Goal: Task Accomplishment & Management: Manage account settings

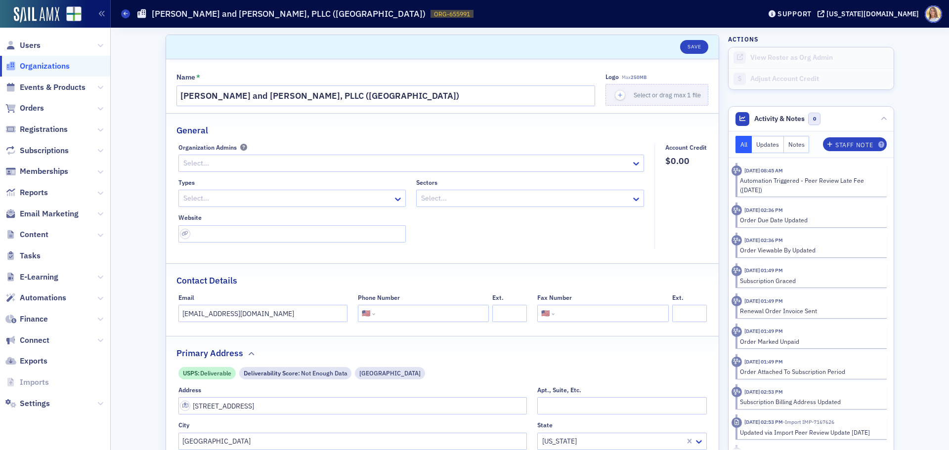
select select "US"
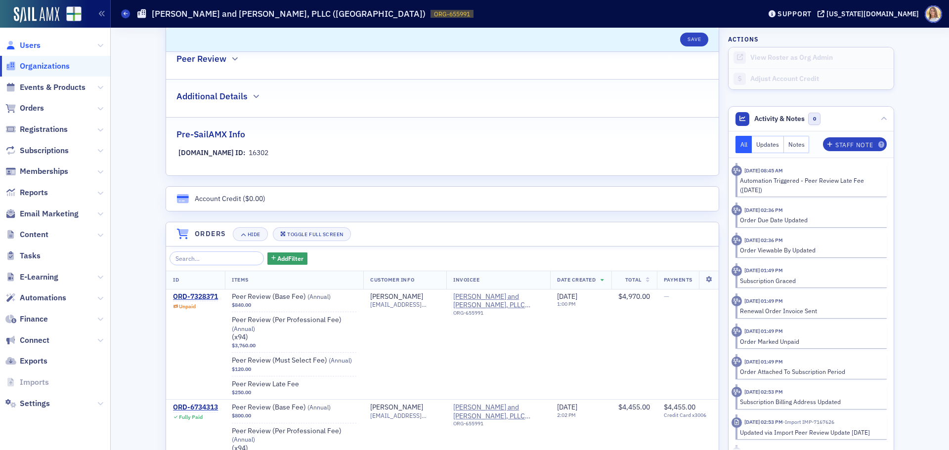
click at [23, 43] on span "Users" at bounding box center [30, 45] width 21 height 11
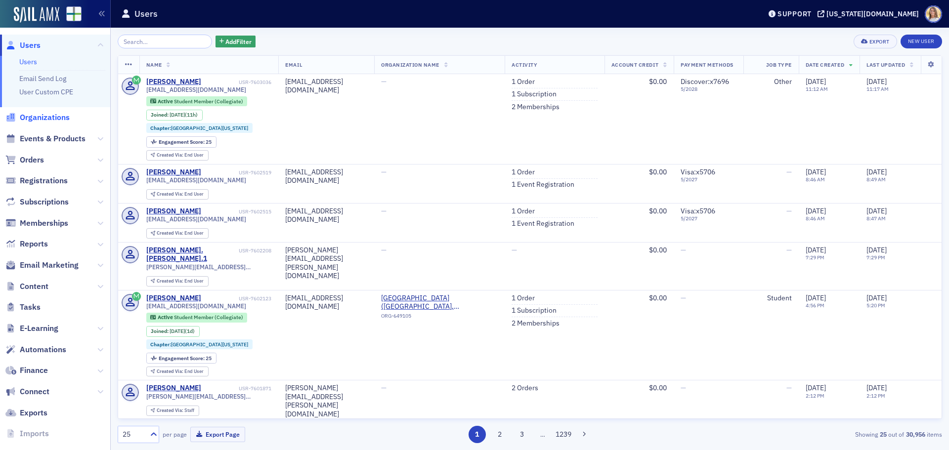
click at [55, 121] on span "Organizations" at bounding box center [45, 117] width 50 height 11
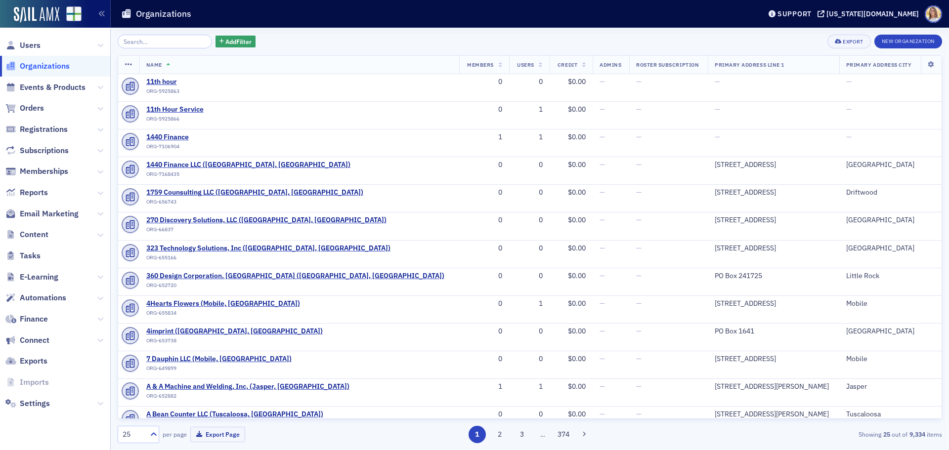
click at [178, 44] on input "search" at bounding box center [165, 42] width 94 height 14
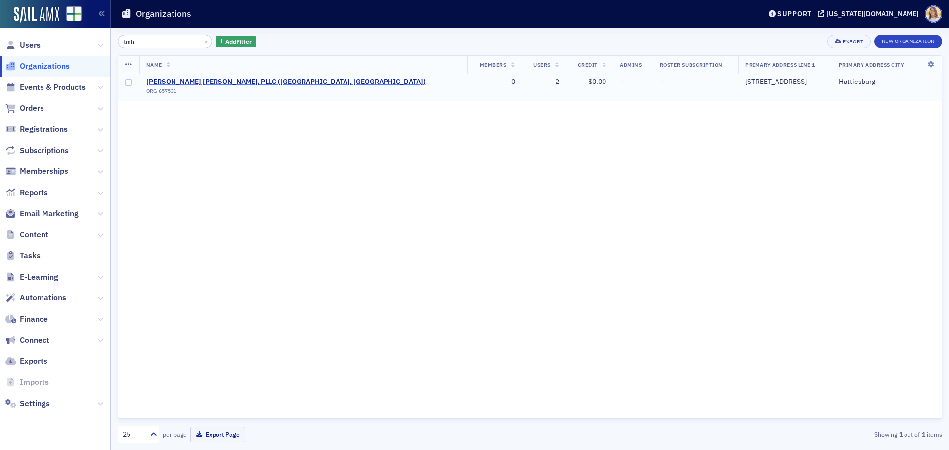
type input "tmh"
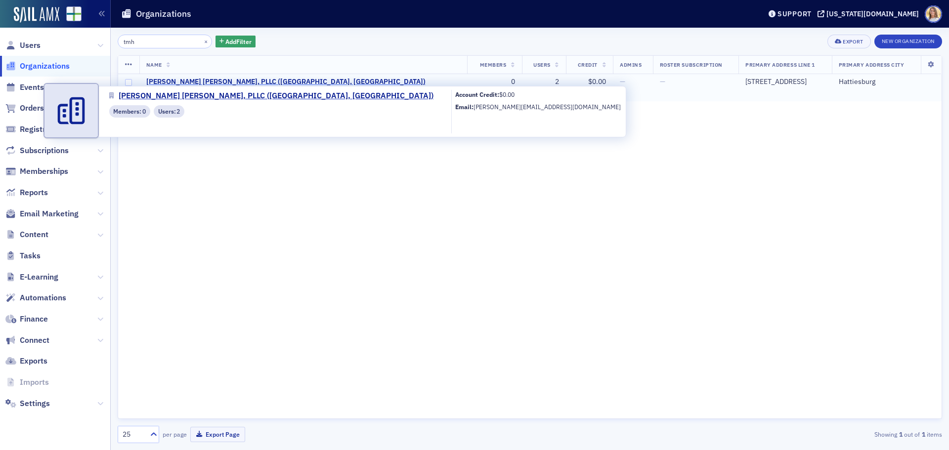
click at [242, 78] on span "[PERSON_NAME] [PERSON_NAME], PLLC ([GEOGRAPHIC_DATA], [GEOGRAPHIC_DATA])" at bounding box center [285, 82] width 279 height 9
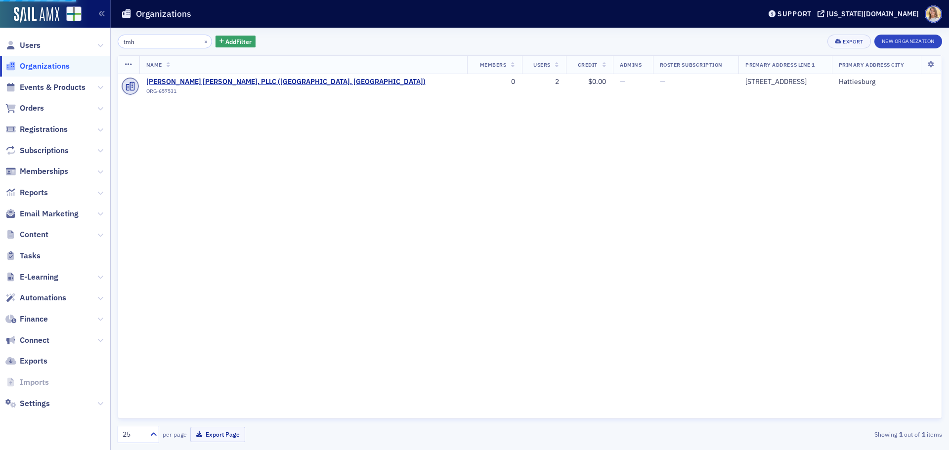
select select "US"
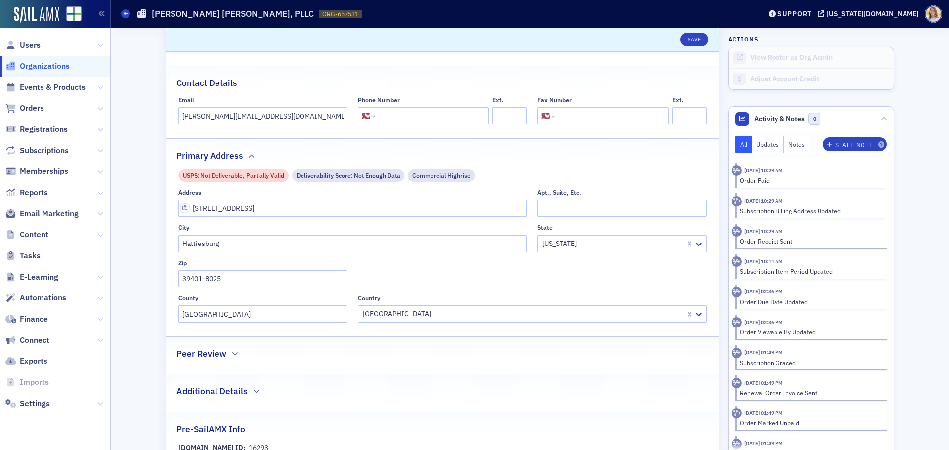
scroll to position [494, 0]
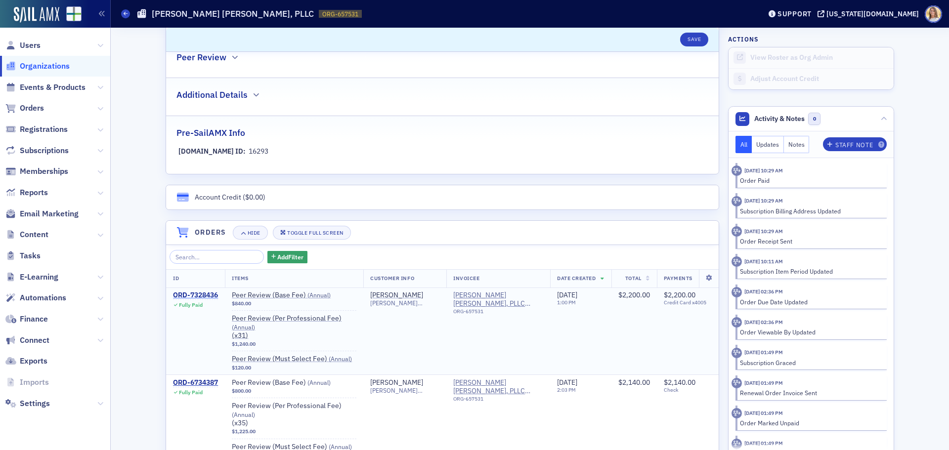
click at [210, 297] on div "ORD-7328436" at bounding box center [195, 295] width 45 height 9
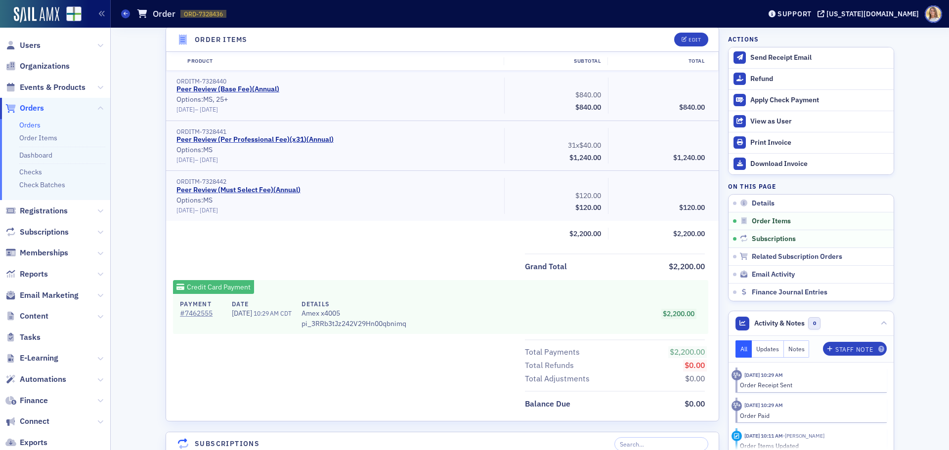
scroll to position [350, 0]
click at [42, 60] on span "Organizations" at bounding box center [55, 66] width 110 height 21
click at [44, 64] on span "Organizations" at bounding box center [45, 66] width 50 height 11
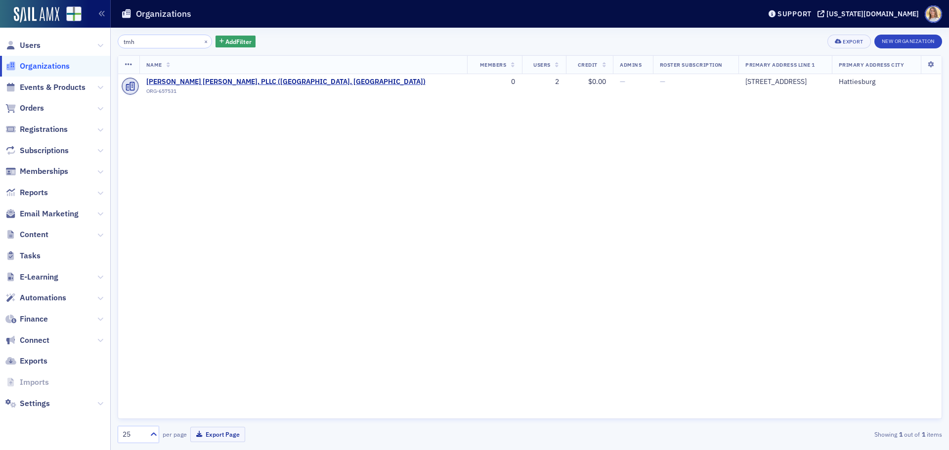
drag, startPoint x: 144, startPoint y: 42, endPoint x: 85, endPoint y: 41, distance: 59.3
click at [85, 41] on div "Users Organizations Events & Products Orders Registrations Subscriptions Member…" at bounding box center [474, 225] width 949 height 450
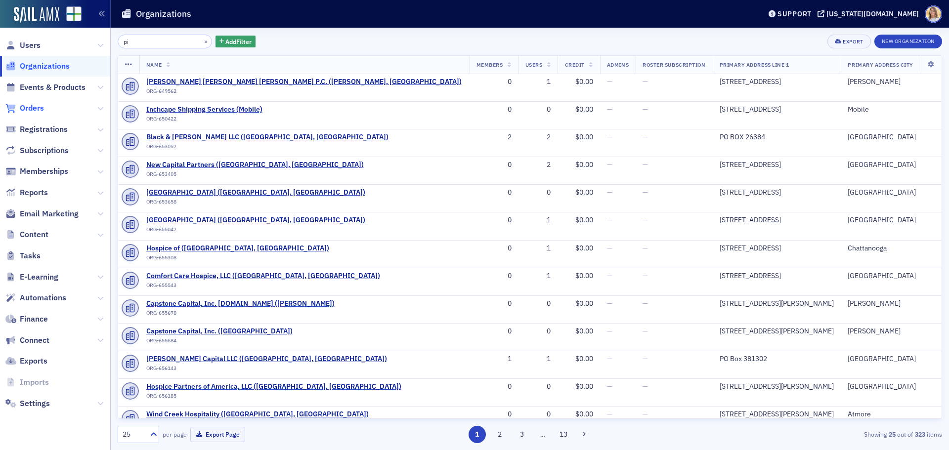
type input "pi"
click at [35, 109] on span "Orders" at bounding box center [32, 108] width 24 height 11
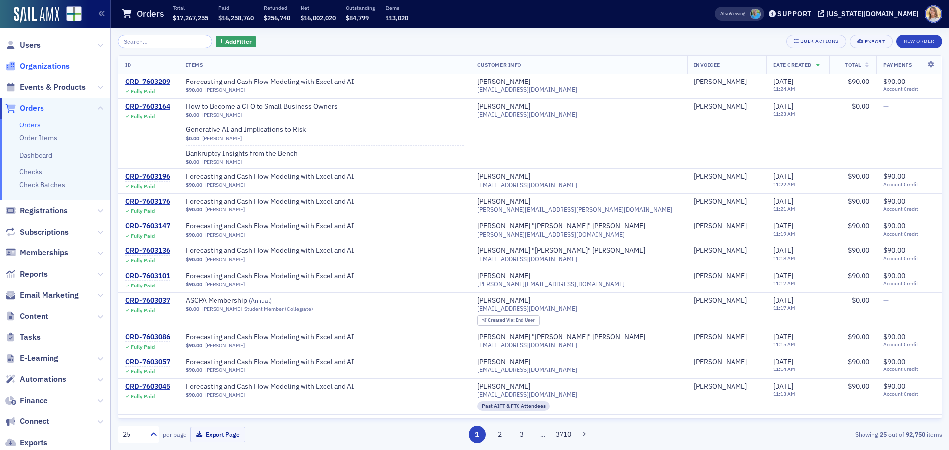
click at [56, 66] on span "Organizations" at bounding box center [45, 66] width 50 height 11
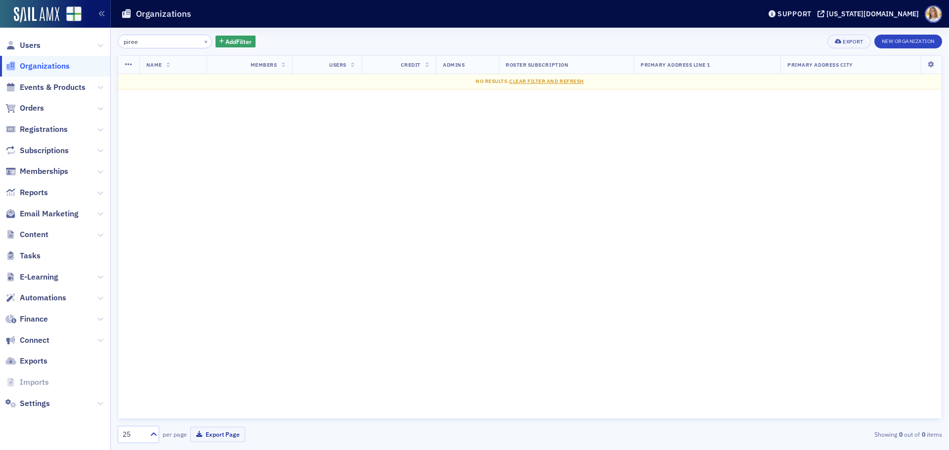
drag, startPoint x: 150, startPoint y: 43, endPoint x: 109, endPoint y: 45, distance: 41.6
click at [109, 45] on div "Users Organizations Events & Products Orders Registrations Subscriptions Member…" at bounding box center [474, 225] width 949 height 450
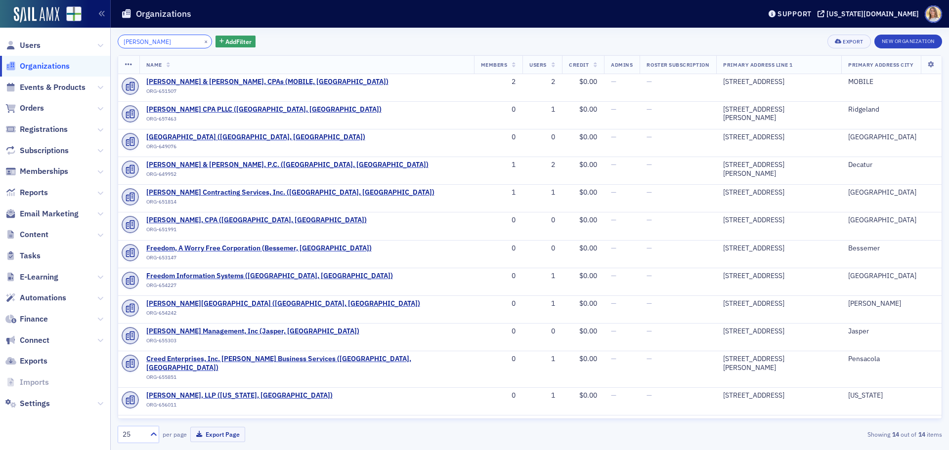
drag, startPoint x: 103, startPoint y: 42, endPoint x: 89, endPoint y: 41, distance: 14.4
click at [89, 41] on div "Users Organizations Events & Products Orders Registrations Subscriptions Member…" at bounding box center [474, 225] width 949 height 450
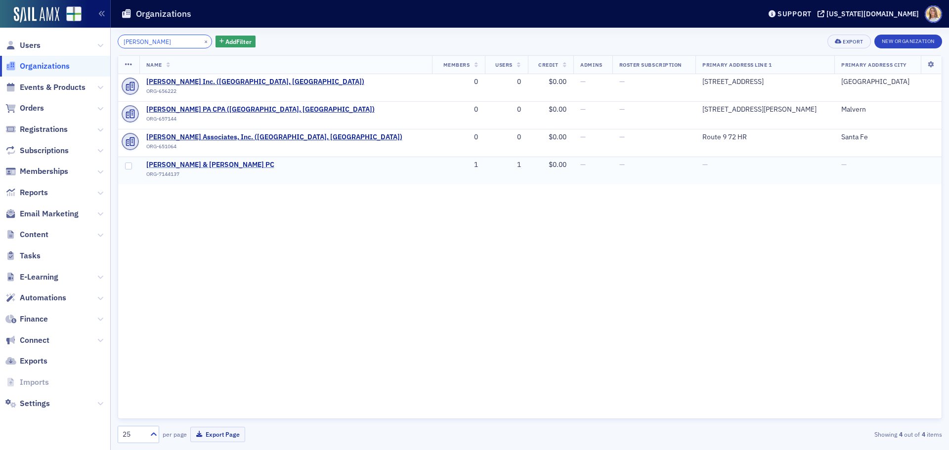
type input "[PERSON_NAME]"
click at [181, 164] on span "[PERSON_NAME] & [PERSON_NAME] PC" at bounding box center [210, 165] width 128 height 9
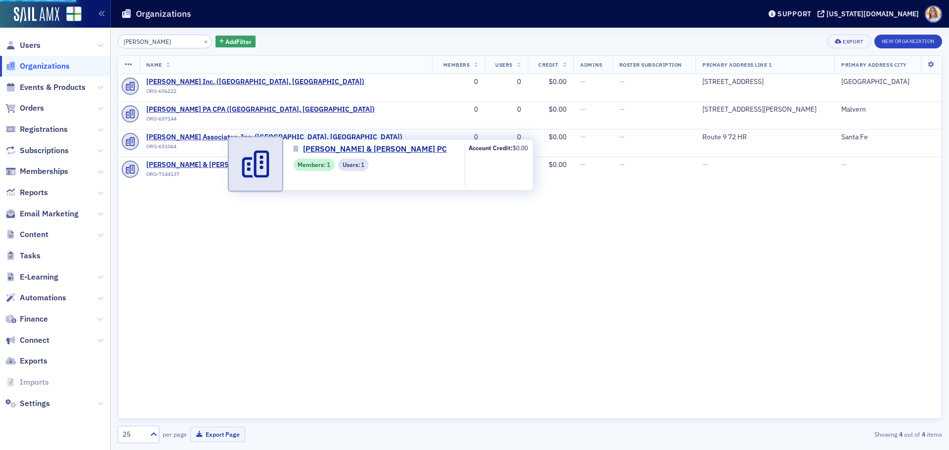
select select "US"
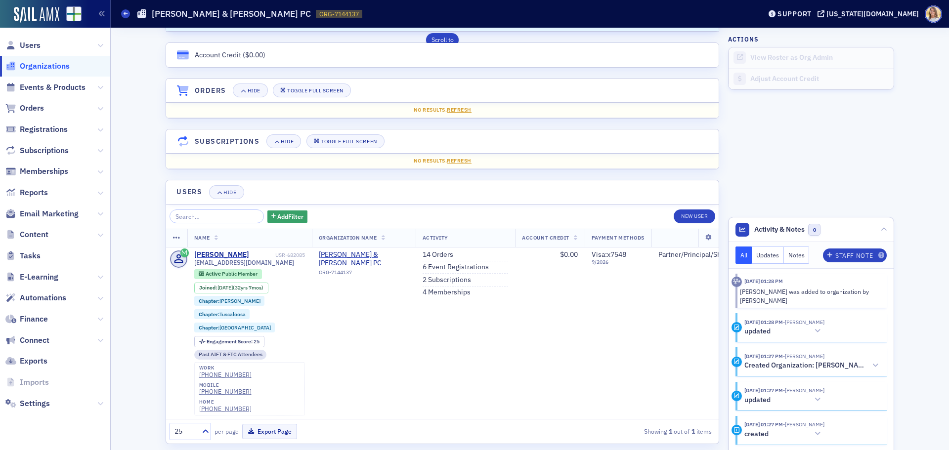
scroll to position [564, 0]
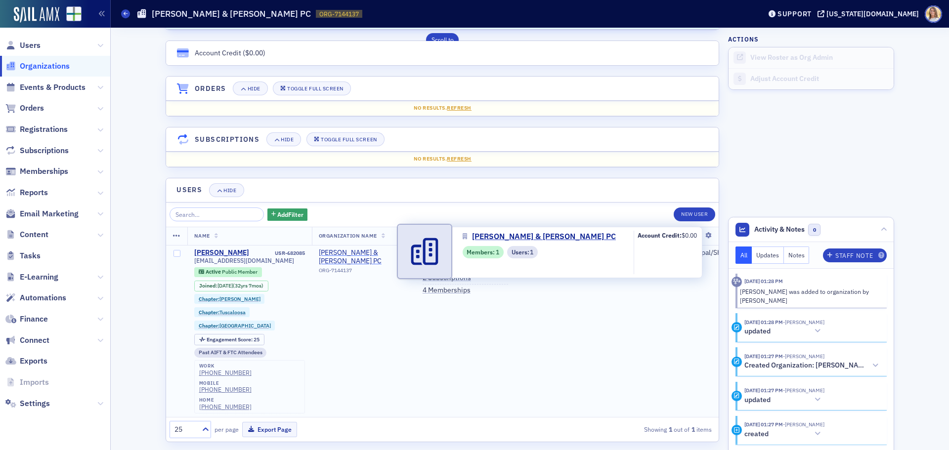
click at [343, 251] on span "[PERSON_NAME] & [PERSON_NAME] PC" at bounding box center [364, 257] width 90 height 17
select select "US"
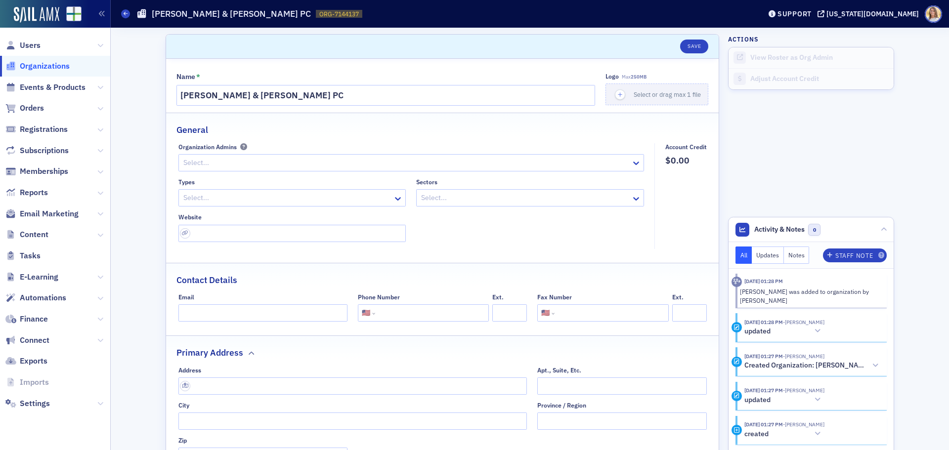
scroll to position [0, 0]
click at [48, 110] on span "Orders" at bounding box center [55, 108] width 110 height 21
click at [41, 110] on span "Orders" at bounding box center [32, 108] width 24 height 11
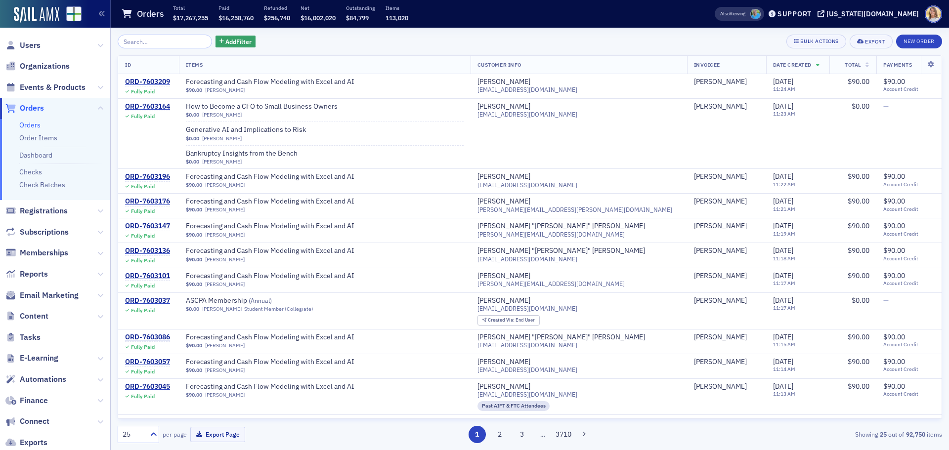
click at [160, 41] on input "search" at bounding box center [165, 42] width 94 height 14
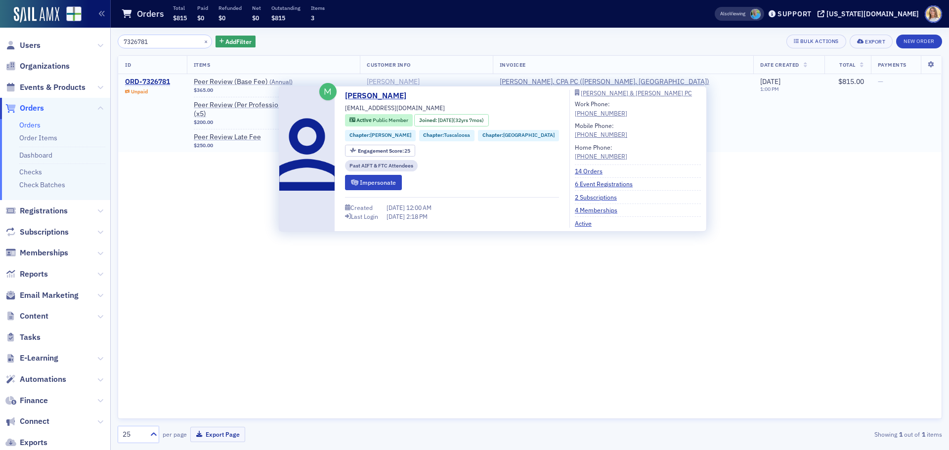
type input "7326781"
click at [420, 81] on div "[PERSON_NAME]" at bounding box center [393, 82] width 53 height 9
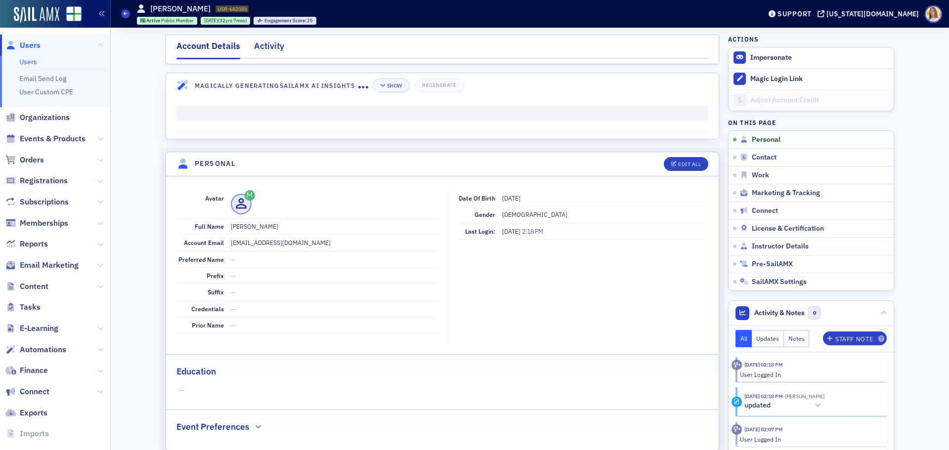
click at [271, 45] on div "Activity" at bounding box center [269, 49] width 30 height 18
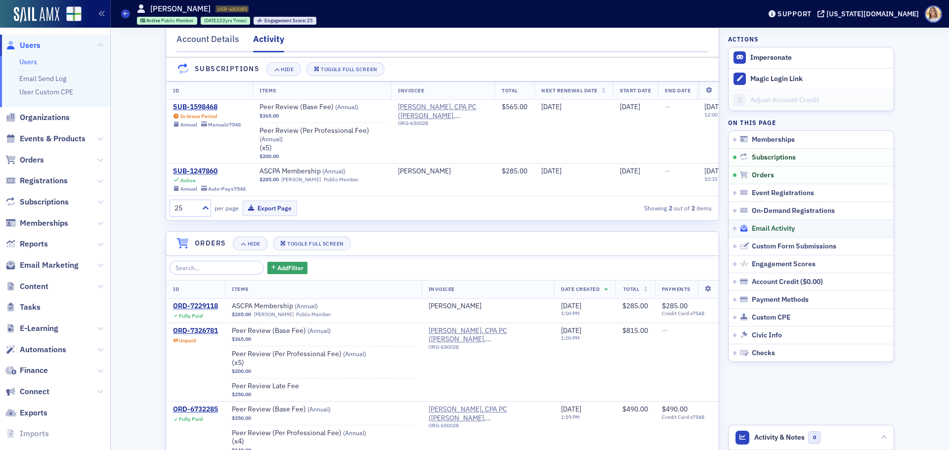
click at [767, 231] on span "Email Activity" at bounding box center [773, 228] width 43 height 9
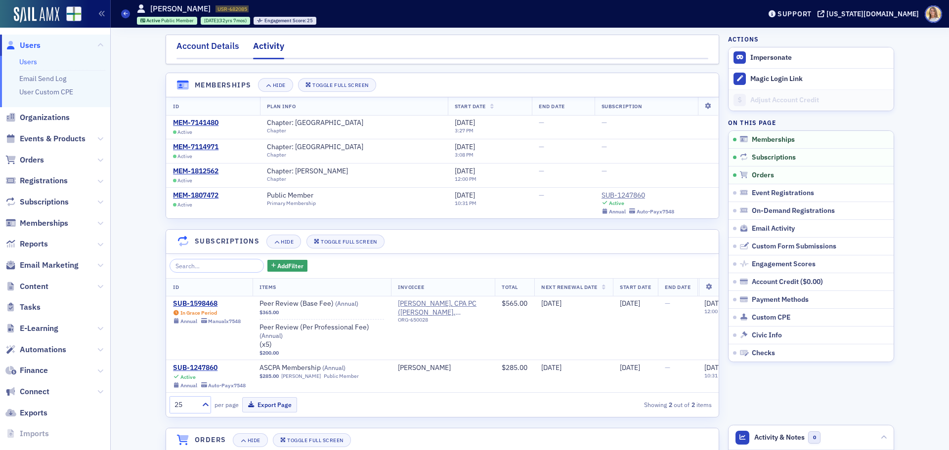
click at [207, 45] on div "Account Details" at bounding box center [207, 49] width 63 height 18
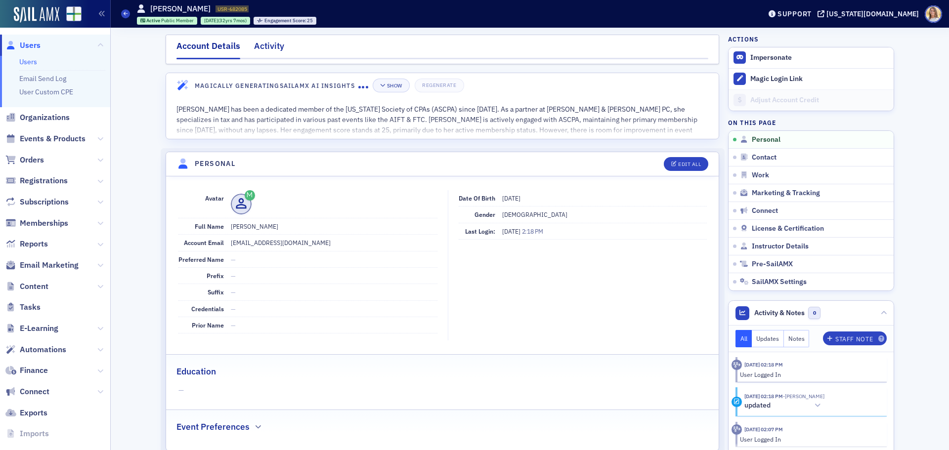
click at [263, 45] on div "Activity" at bounding box center [269, 49] width 30 height 18
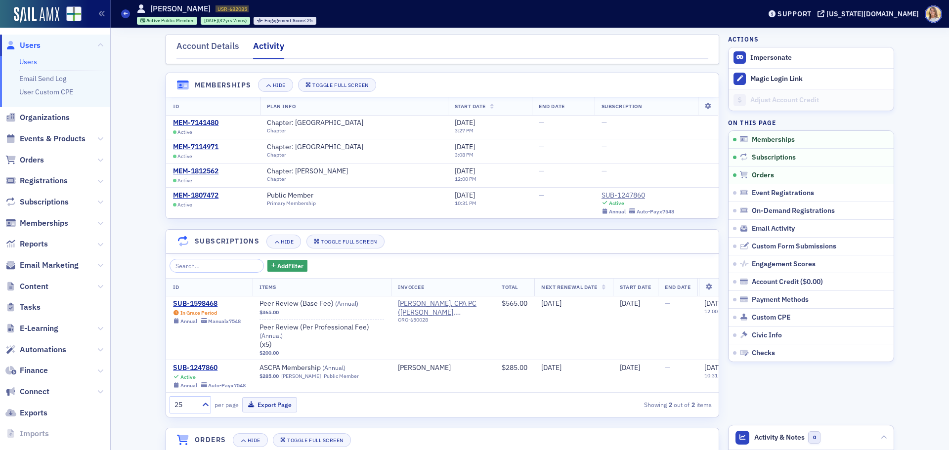
drag, startPoint x: 214, startPoint y: 46, endPoint x: 316, endPoint y: 68, distance: 104.6
click at [214, 46] on div "Account Details" at bounding box center [207, 49] width 63 height 18
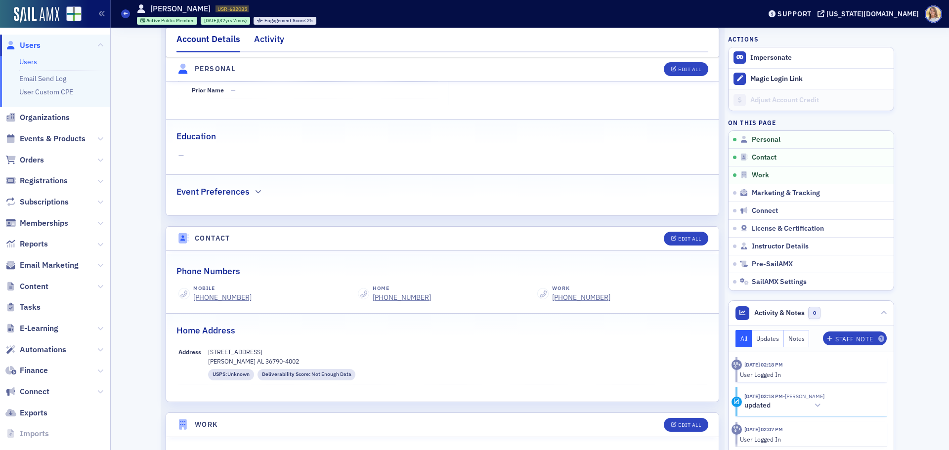
click at [268, 38] on div "Activity" at bounding box center [269, 42] width 30 height 18
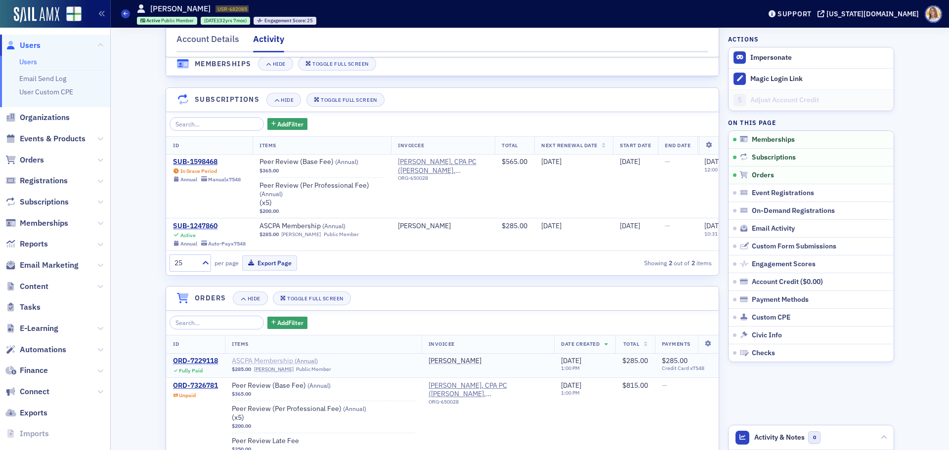
scroll to position [141, 0]
click at [202, 391] on div "ORD-7326781" at bounding box center [195, 386] width 45 height 9
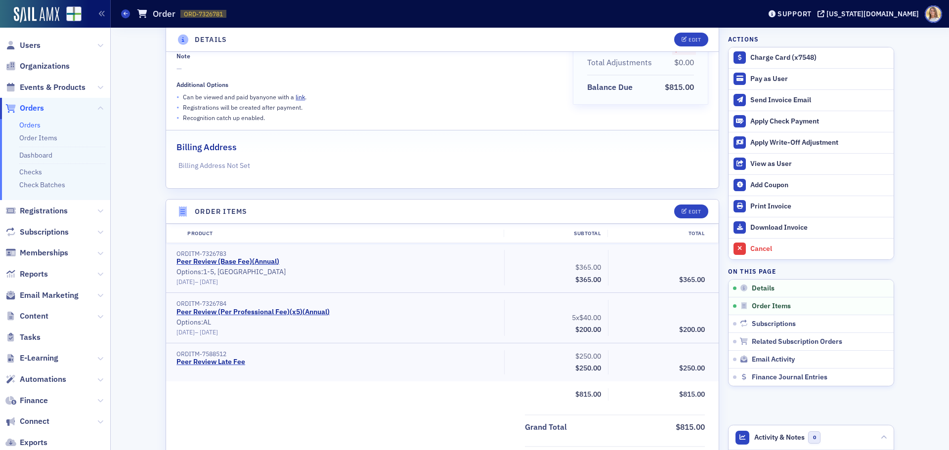
scroll to position [148, 0]
click at [690, 214] on div "Edit" at bounding box center [695, 211] width 12 height 5
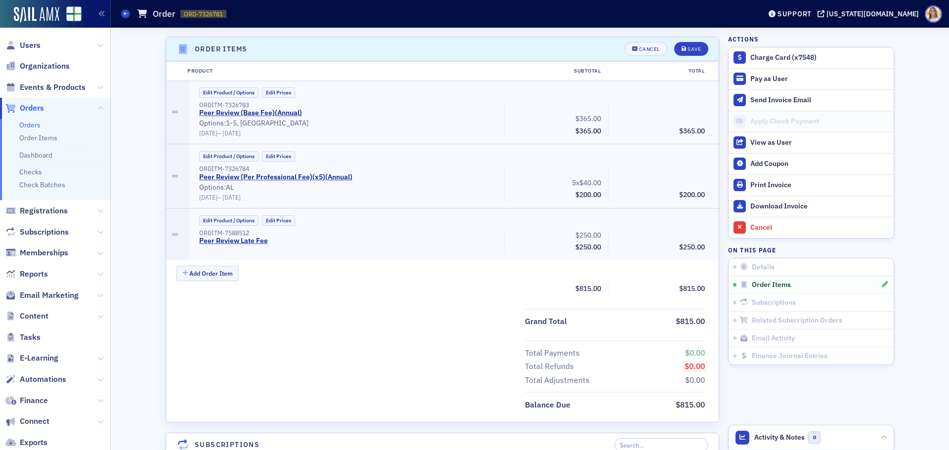
scroll to position [314, 0]
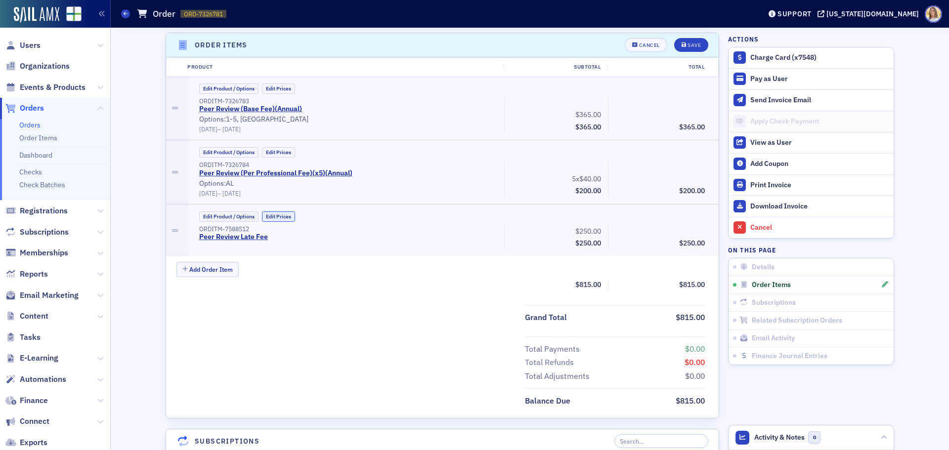
click at [286, 218] on button "Edit Prices" at bounding box center [278, 217] width 33 height 10
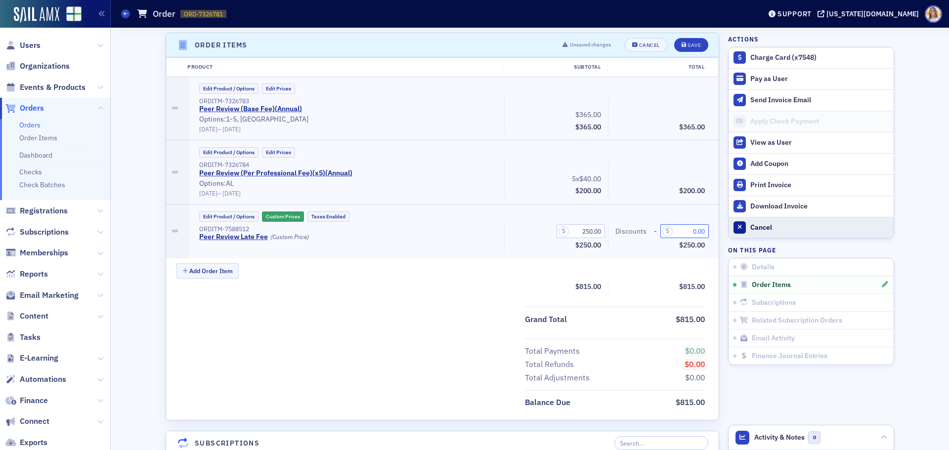
drag, startPoint x: 686, startPoint y: 233, endPoint x: 763, endPoint y: 234, distance: 77.6
click at [763, 234] on div "Details Unpaid Customer Amy Pilcher Invoicee Amy Huff, CPA PC Date Created 5/1/…" at bounding box center [530, 433] width 825 height 1438
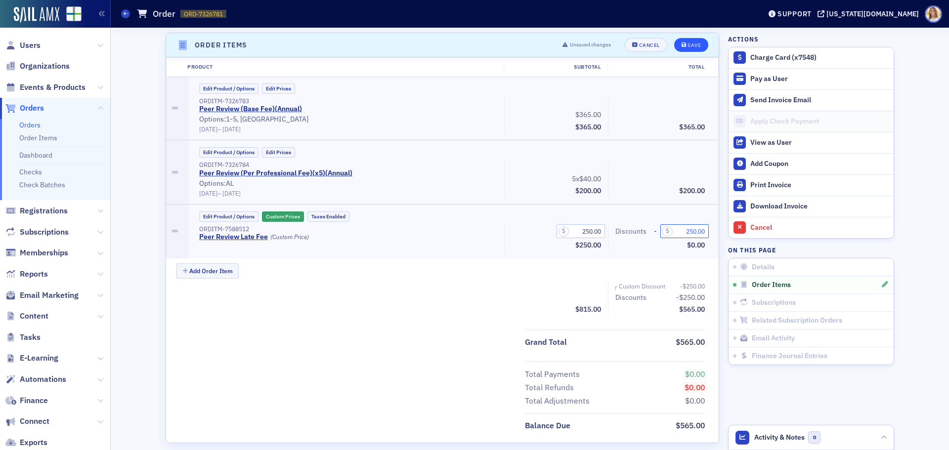
type input "250.00"
click at [696, 46] on div "Save" at bounding box center [694, 45] width 13 height 5
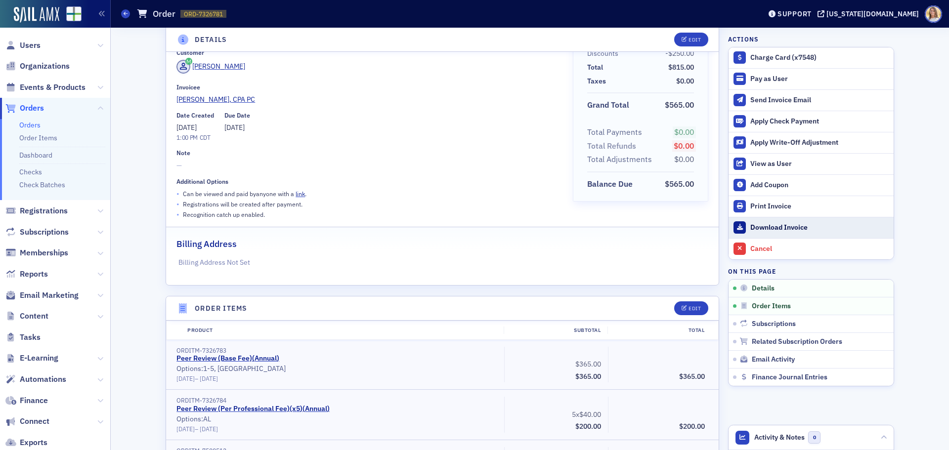
scroll to position [49, 0]
click at [790, 225] on div "Download Invoice" at bounding box center [819, 227] width 138 height 9
drag, startPoint x: 318, startPoint y: 191, endPoint x: 292, endPoint y: 195, distance: 25.9
click at [292, 195] on div "• Can be viewed and paid by anyone with a link ." at bounding box center [367, 195] width 382 height 10
copy p "link ."
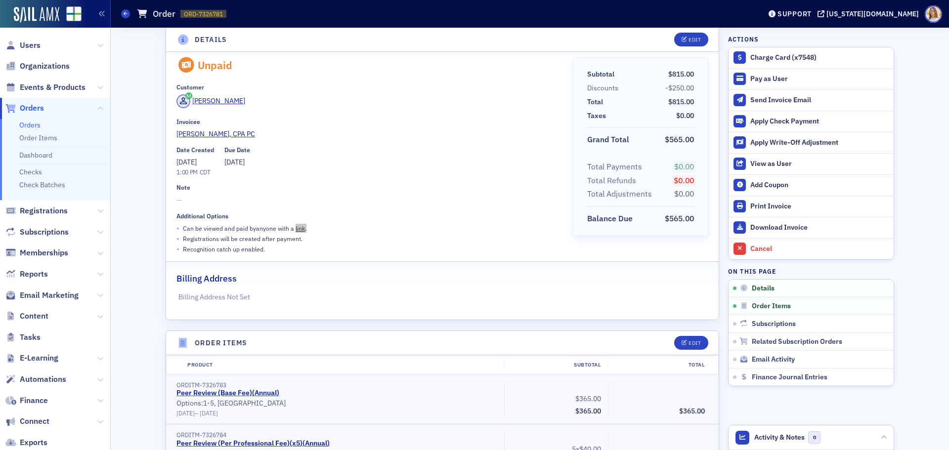
scroll to position [0, 0]
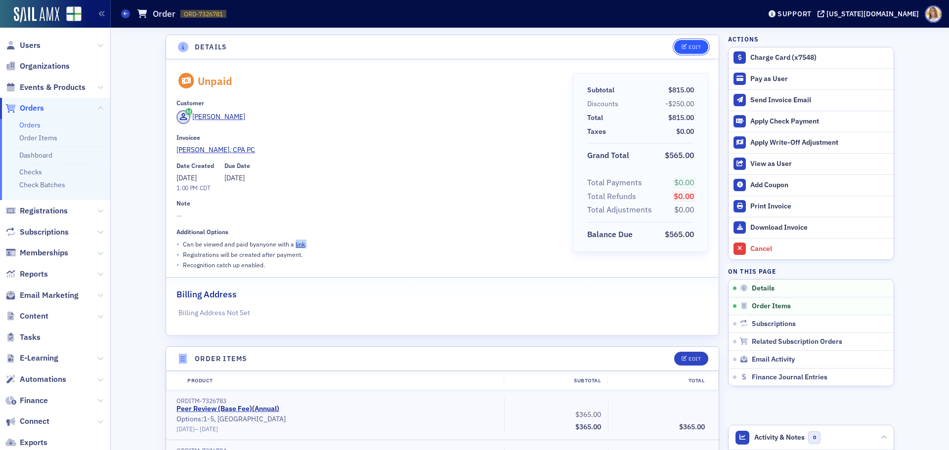
click at [700, 48] on button "Edit" at bounding box center [691, 47] width 34 height 14
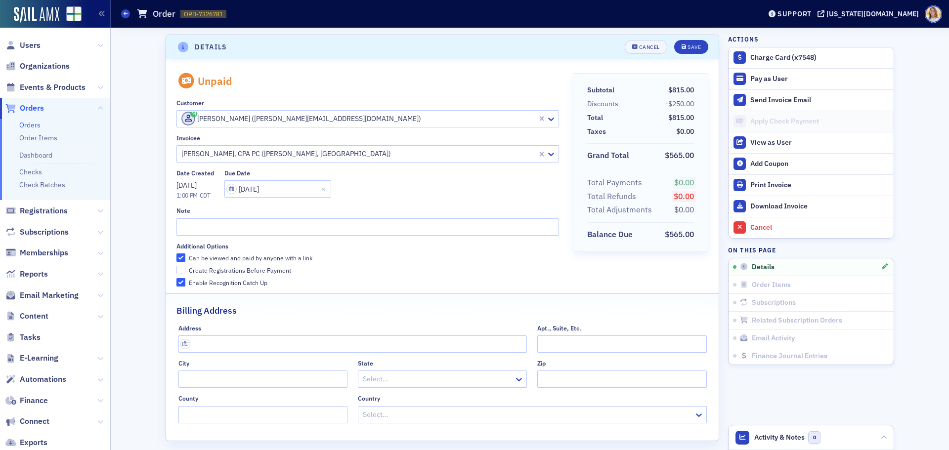
scroll to position [2, 0]
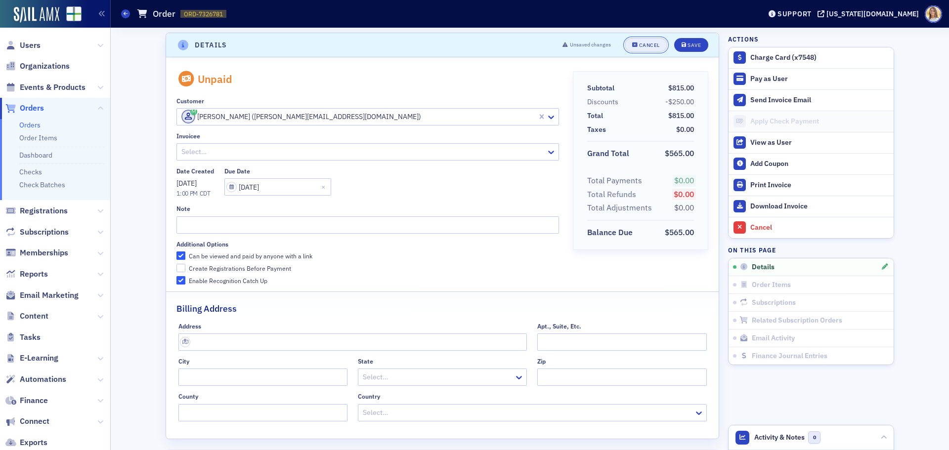
click at [646, 44] on div "Cancel" at bounding box center [649, 45] width 21 height 5
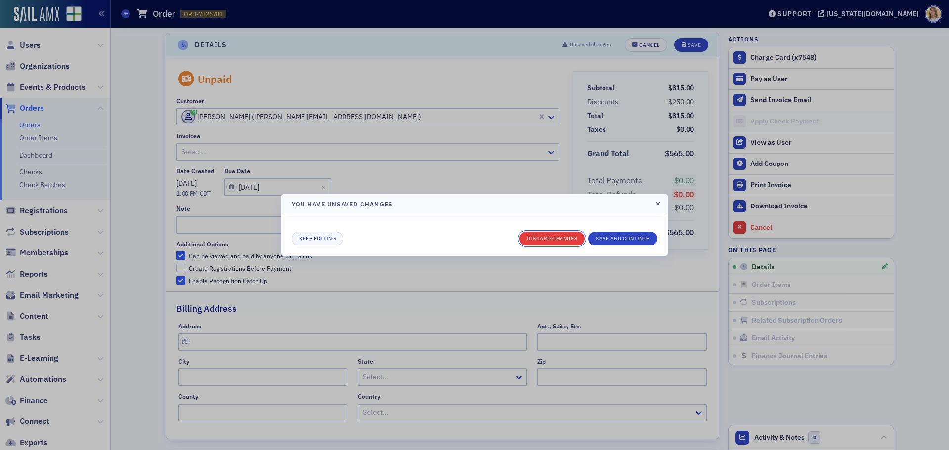
click at [549, 236] on button "Discard changes" at bounding box center [552, 239] width 65 height 14
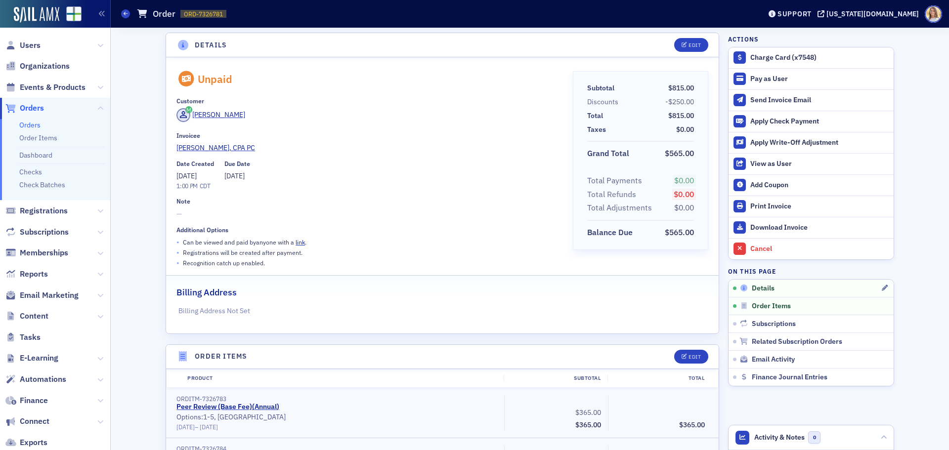
scroll to position [0, 0]
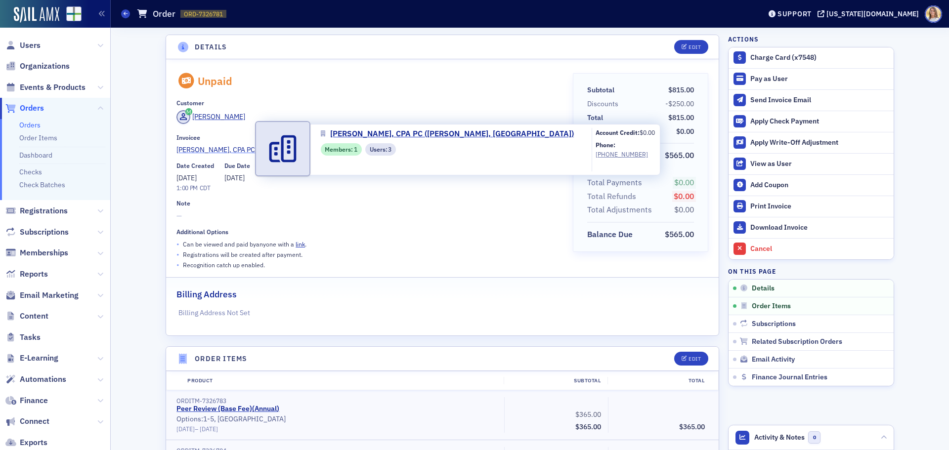
click at [202, 145] on span "Amy Huff, CPA PC" at bounding box center [221, 150] width 90 height 10
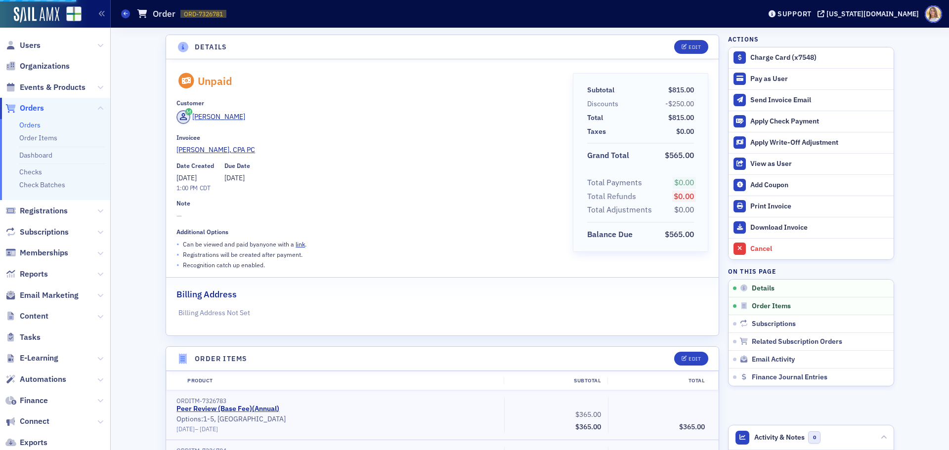
select select "US"
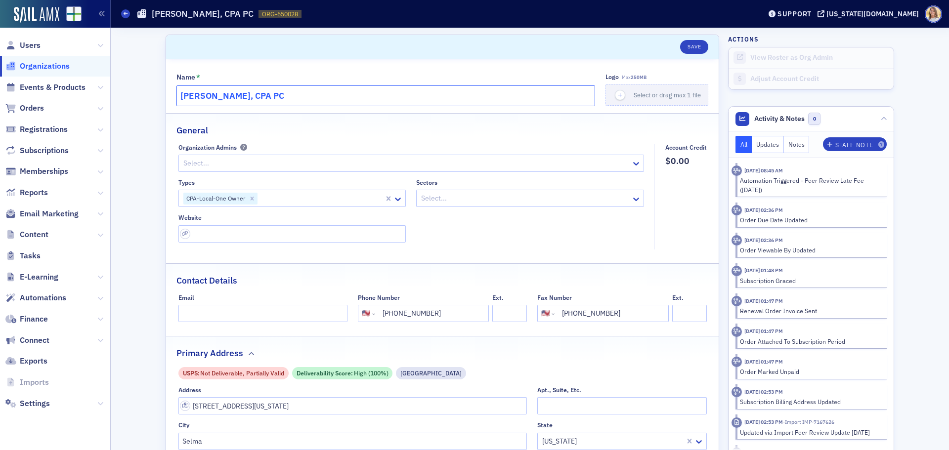
drag, startPoint x: 285, startPoint y: 98, endPoint x: 138, endPoint y: 94, distance: 146.9
paste input "Pilcher & Reid,"
type input "Pilcher & Reid, PC"
click at [703, 45] on button "Save" at bounding box center [694, 47] width 28 height 14
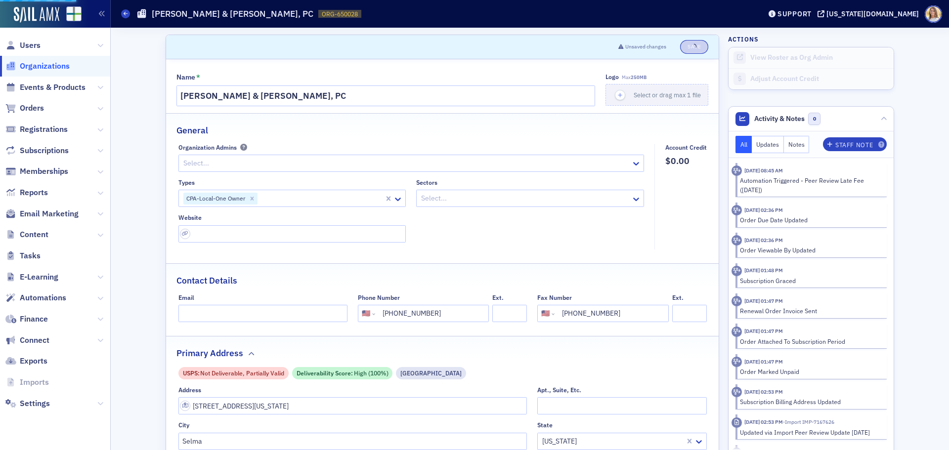
select select "US"
